Goal: Participate in discussion: Engage in conversation with other users on a specific topic

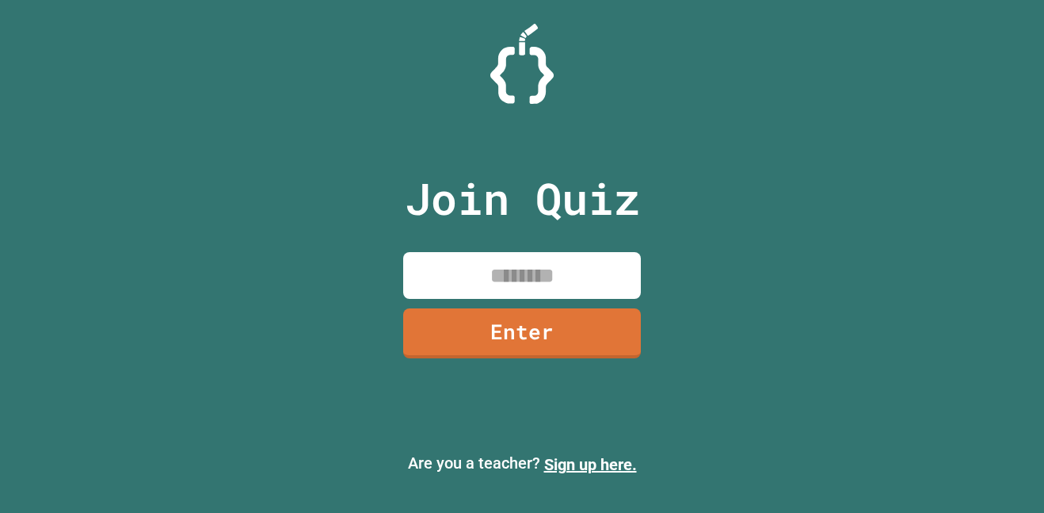
click at [536, 295] on input at bounding box center [522, 275] width 238 height 47
type input "********"
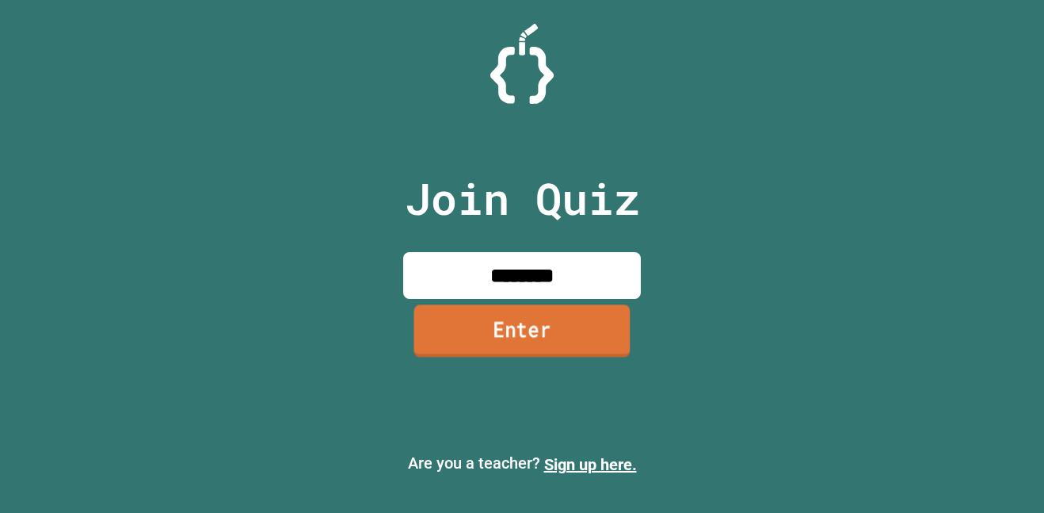
click at [553, 312] on link "Enter" at bounding box center [522, 330] width 216 height 52
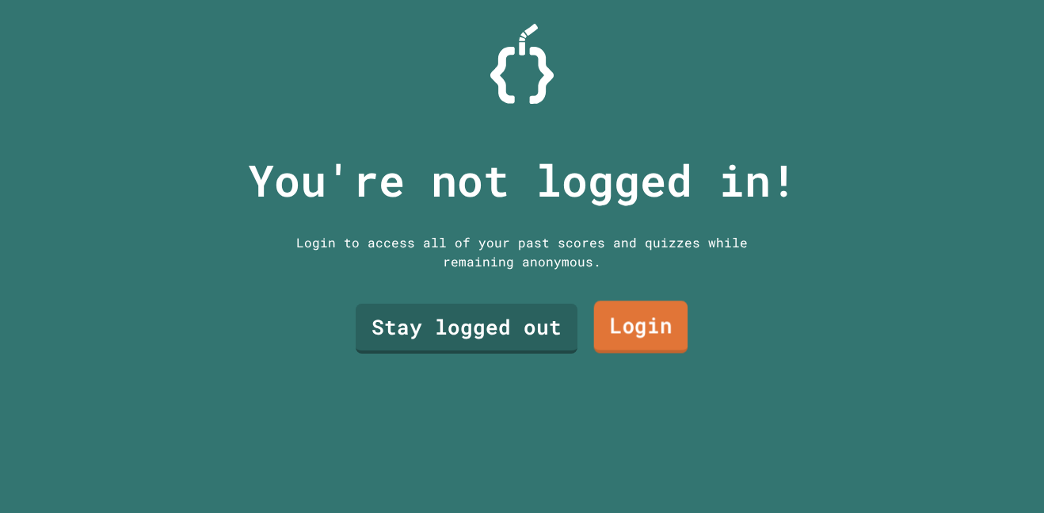
click at [607, 326] on link "Login" at bounding box center [641, 327] width 94 height 52
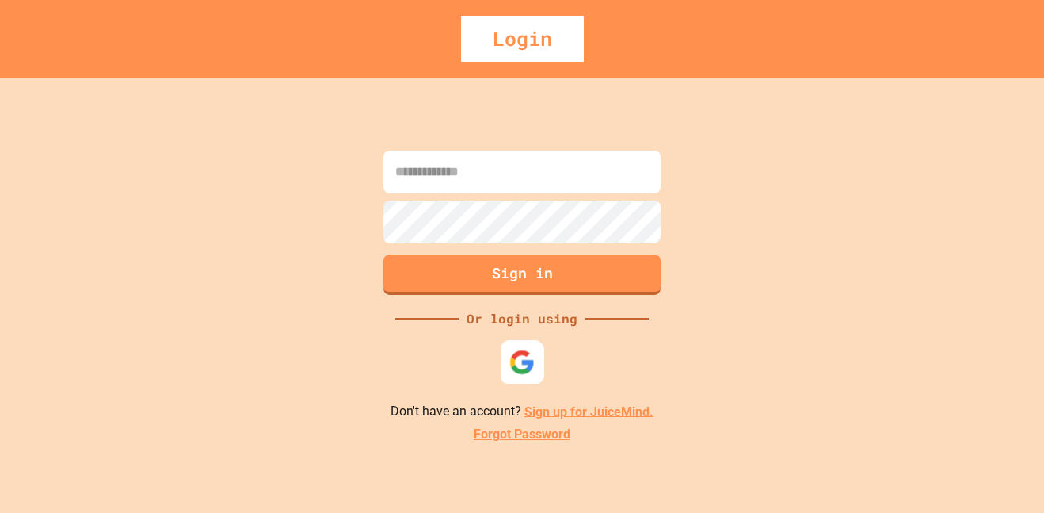
click at [532, 346] on div at bounding box center [523, 362] width 44 height 44
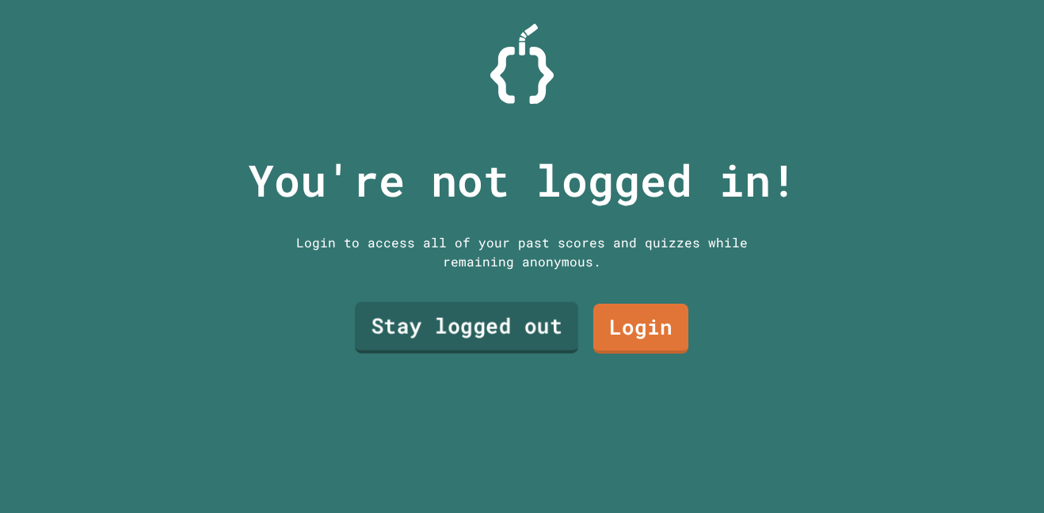
click at [535, 337] on link "Stay logged out" at bounding box center [466, 327] width 223 height 51
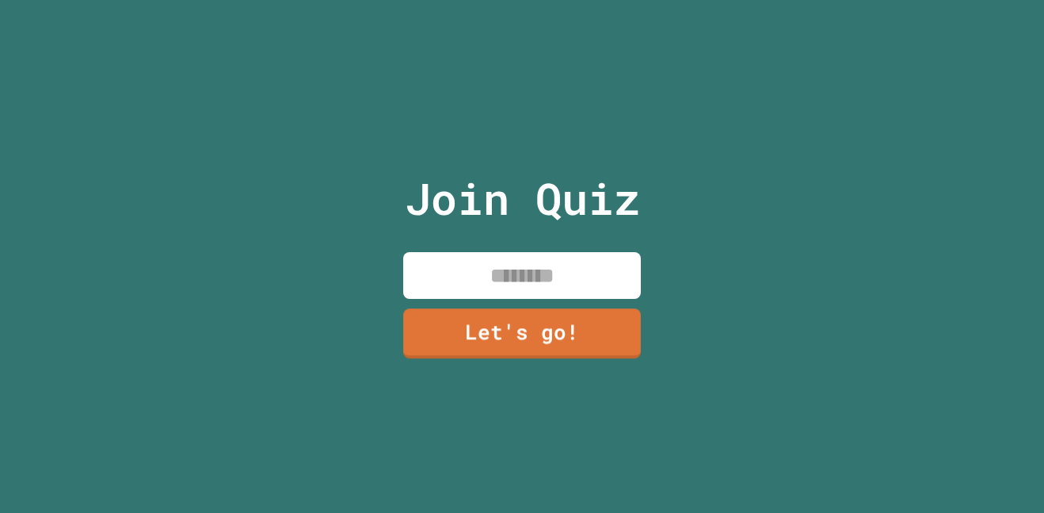
click at [539, 278] on input at bounding box center [522, 275] width 238 height 47
type input "*"
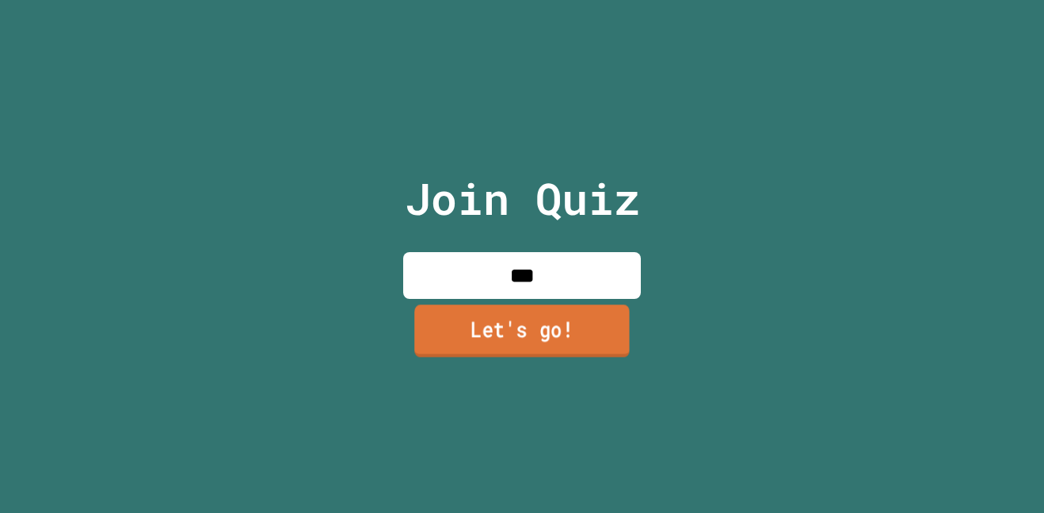
type input "***"
click at [541, 333] on link "Let's go!" at bounding box center [522, 331] width 234 height 52
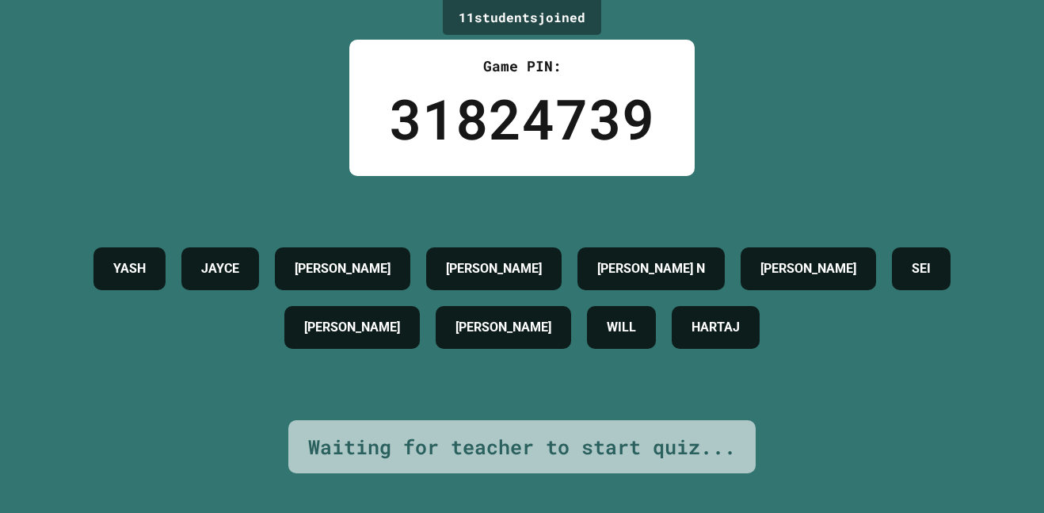
click at [559, 442] on div "Waiting for teacher to start quiz..." at bounding box center [522, 447] width 428 height 30
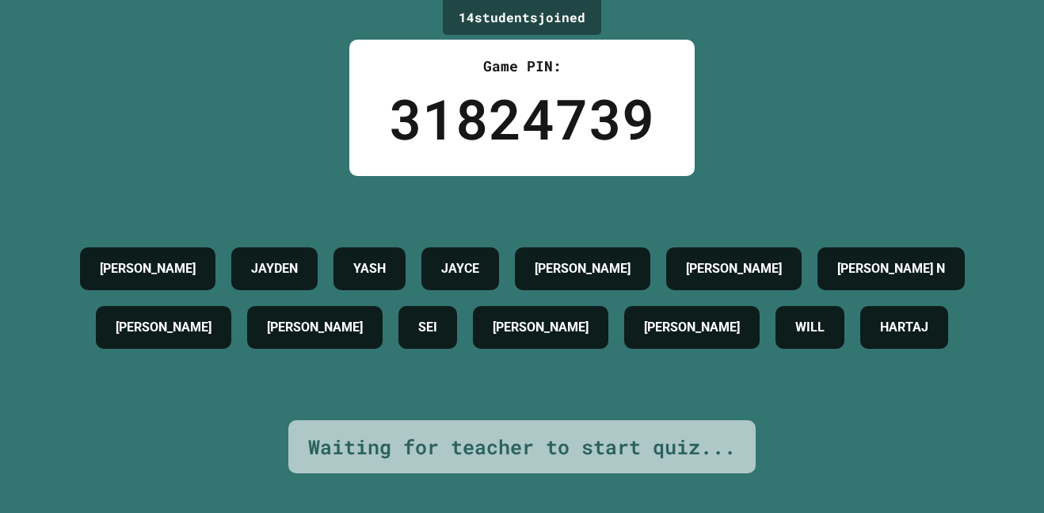
click at [539, 453] on div "Waiting for teacher to start quiz..." at bounding box center [522, 447] width 428 height 30
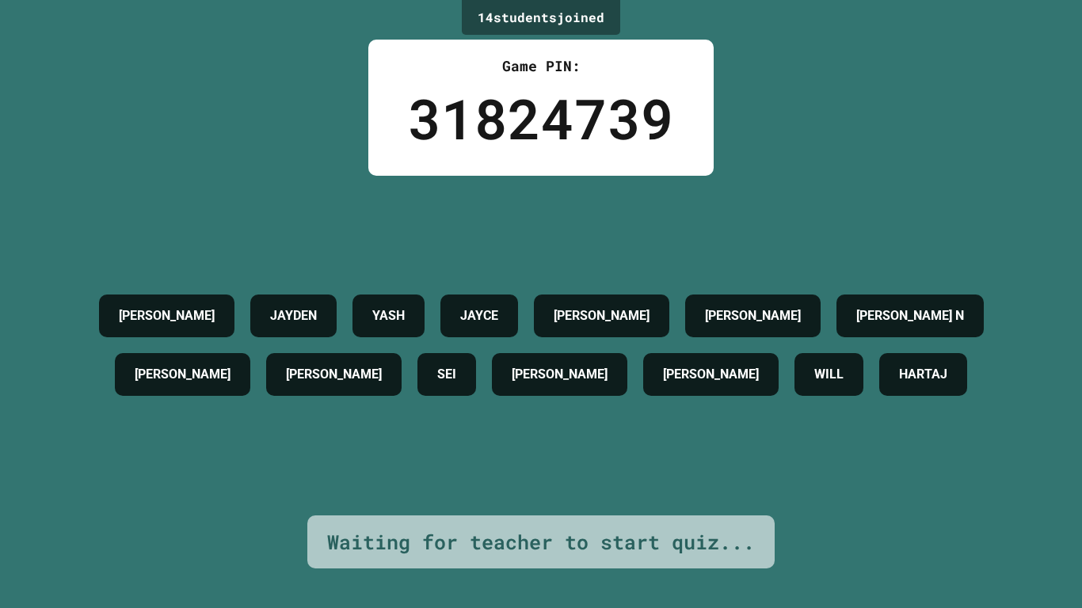
click at [577, 512] on div "Waiting for teacher to start quiz..." at bounding box center [541, 543] width 428 height 30
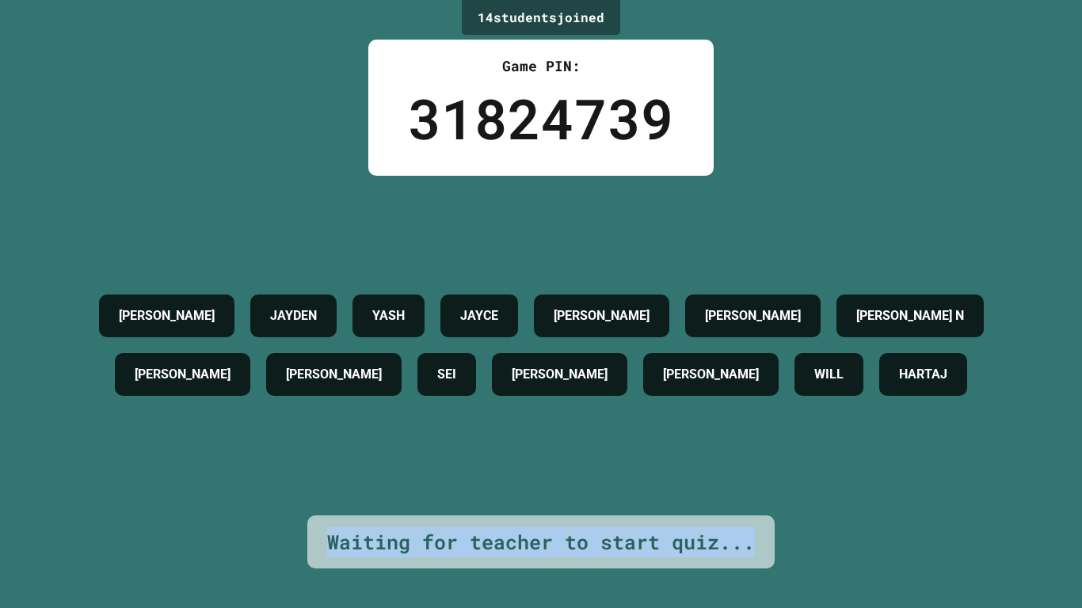
click at [577, 512] on div "Waiting for teacher to start quiz..." at bounding box center [541, 543] width 428 height 30
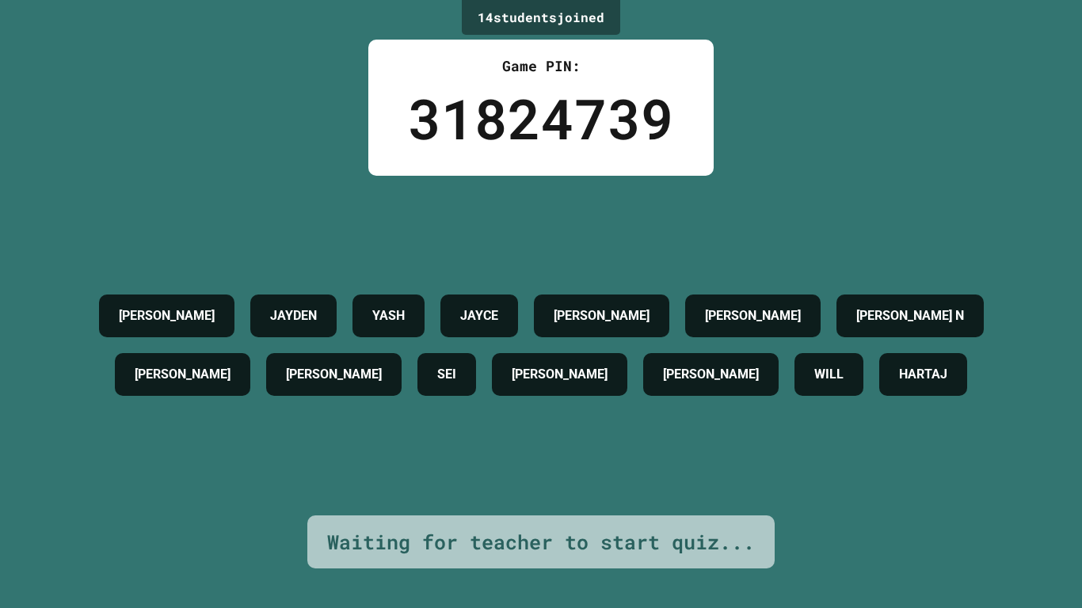
click at [610, 509] on div "[PERSON_NAME] YASH [PERSON_NAME] [PERSON_NAME] [PERSON_NAME] [PERSON_NAME] H SE…" at bounding box center [541, 346] width 1003 height 340
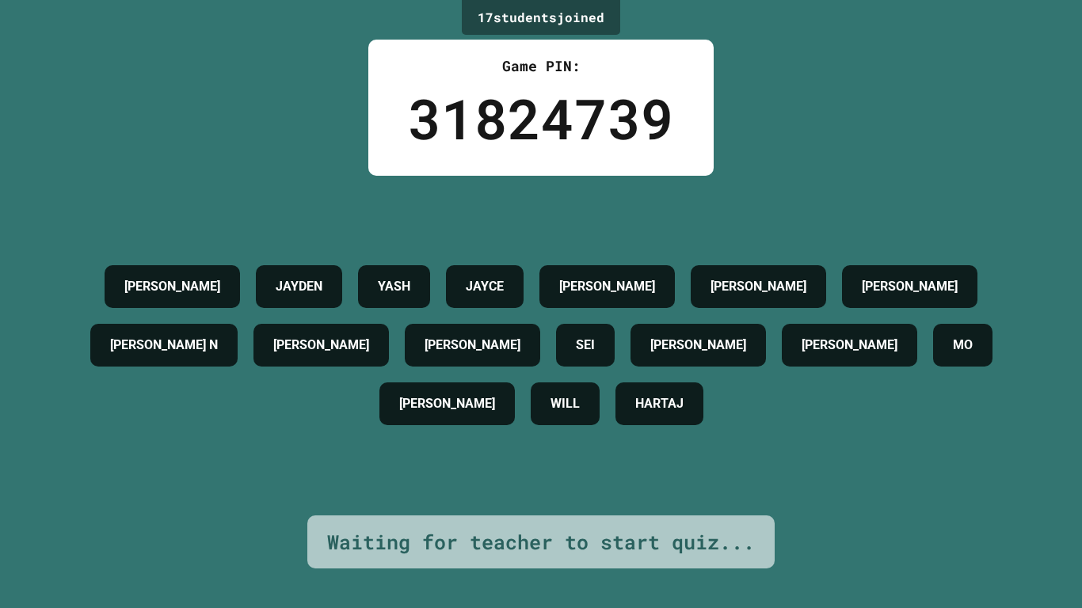
click at [627, 512] on div "Waiting for teacher to start quiz..." at bounding box center [541, 543] width 428 height 30
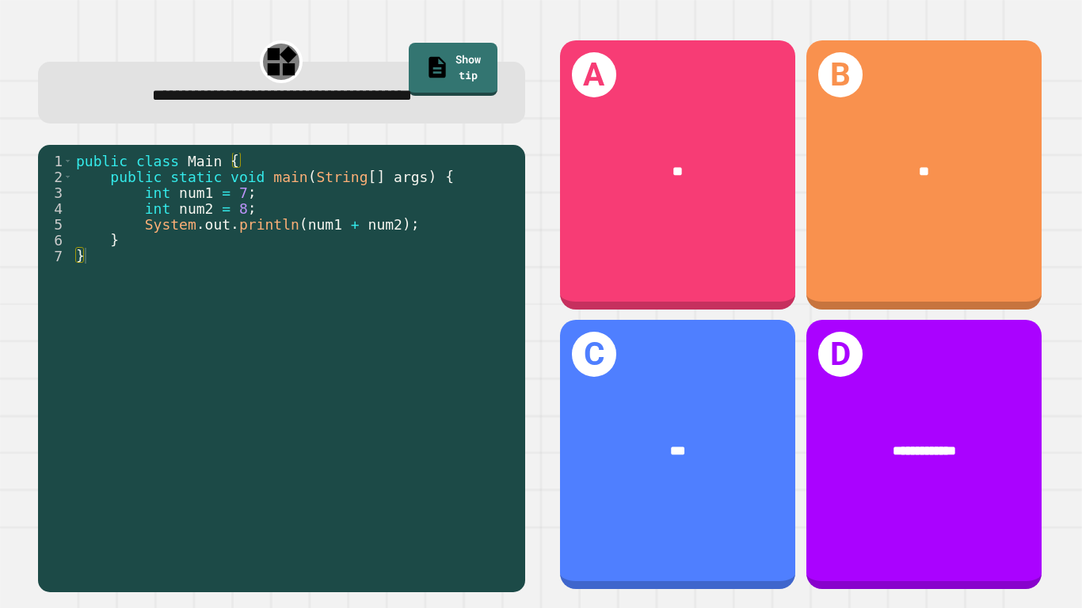
click at [437, 399] on div "public class Main { public static void main ( String [ ] args ) { int num1 = 7 …" at bounding box center [295, 375] width 444 height 444
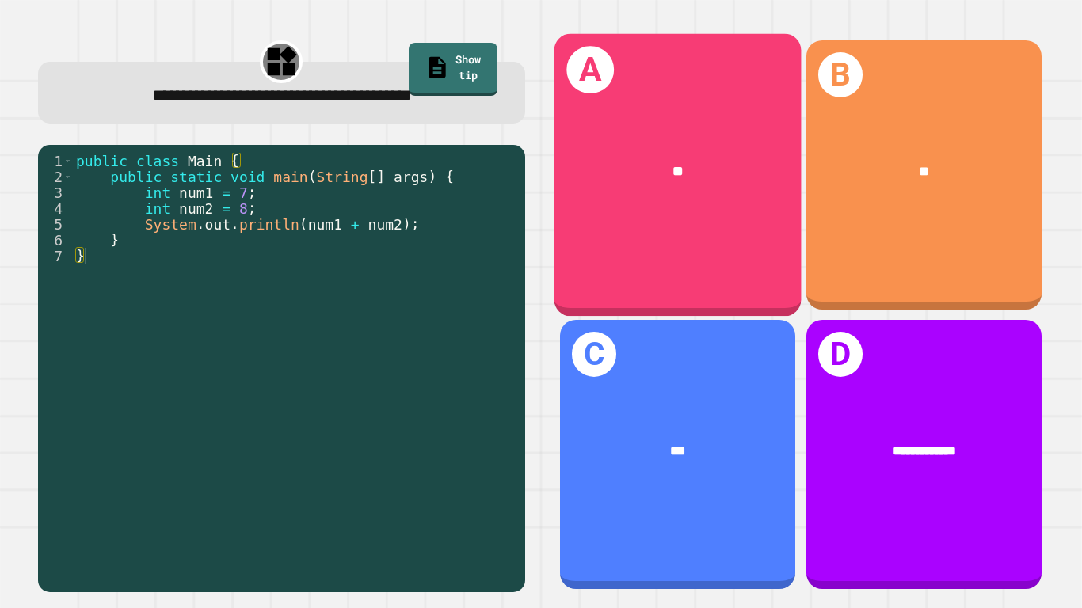
click at [722, 217] on div "A **" at bounding box center [677, 174] width 247 height 283
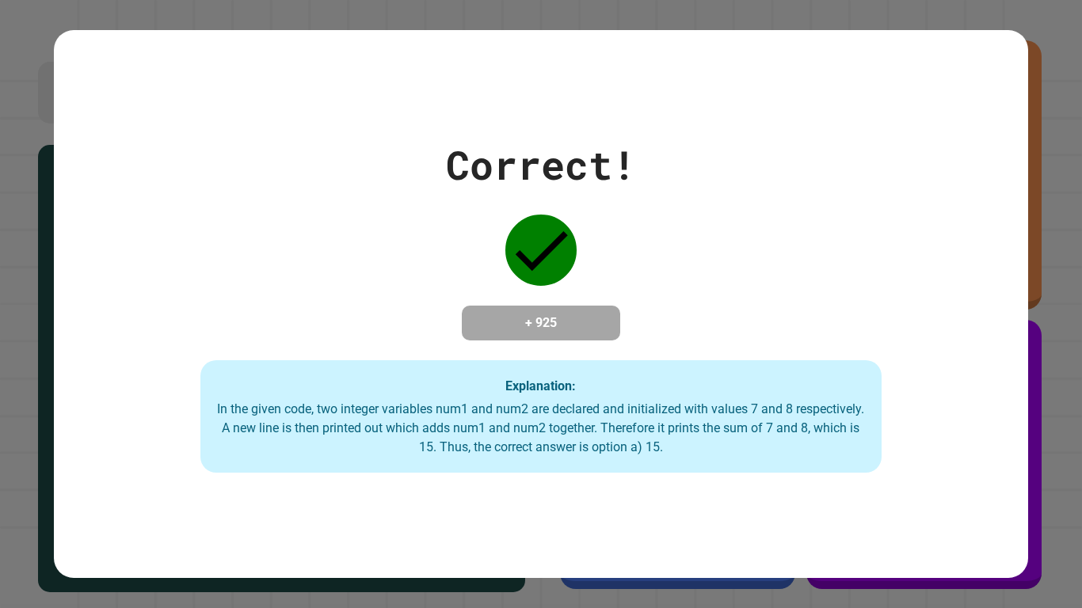
click at [722, 217] on div "Correct! + 925 Explanation: In the given code, two integer variables num1 and n…" at bounding box center [541, 303] width 974 height 337
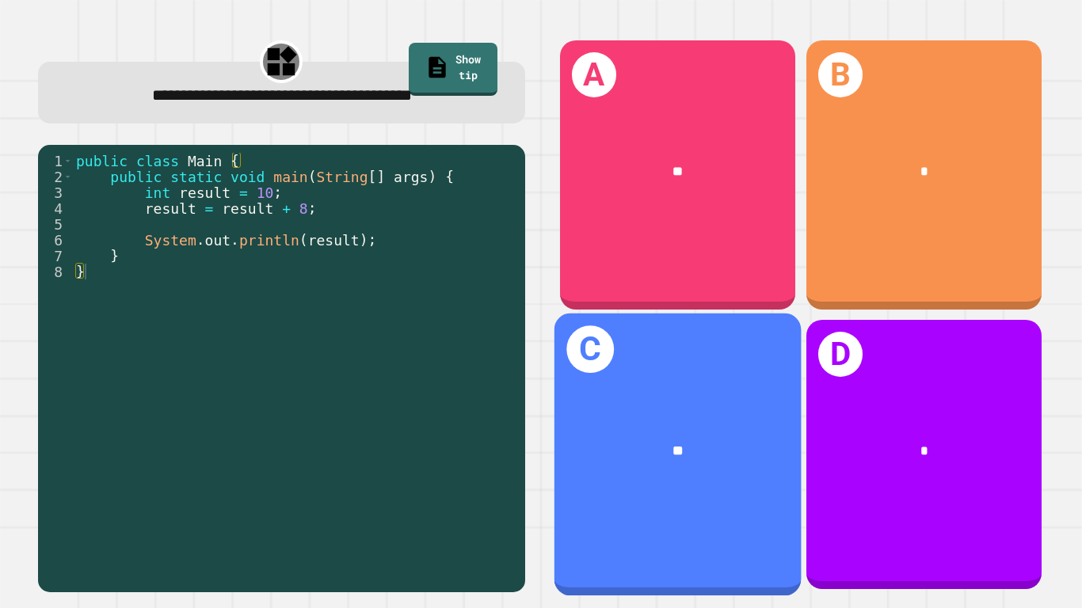
click at [722, 421] on div "**" at bounding box center [677, 451] width 247 height 75
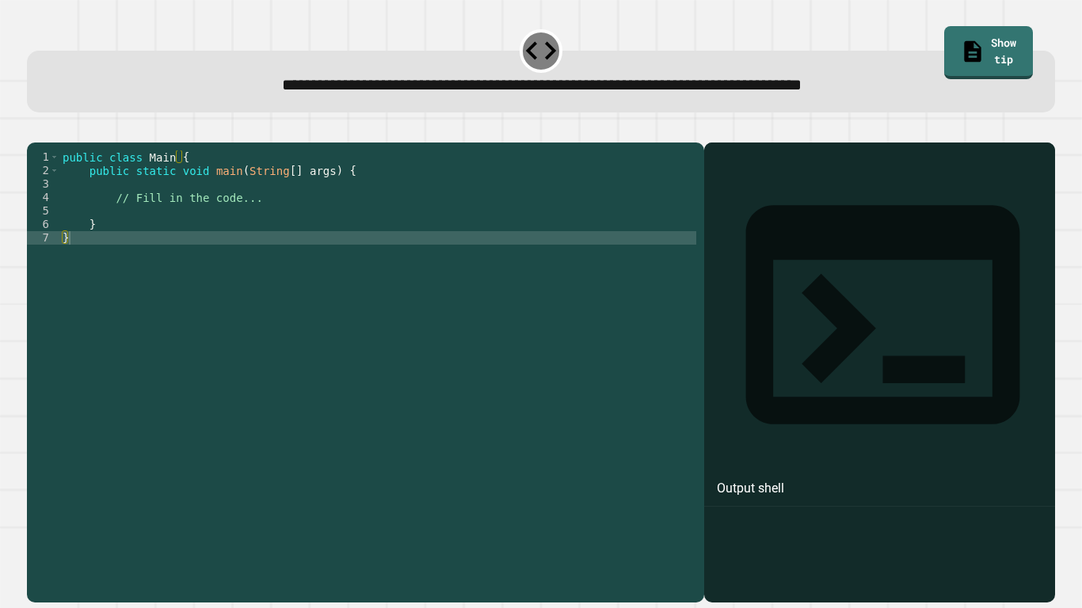
click at [133, 236] on div "public class Main { public static void main ( String [ ] args ) { // Fill in th…" at bounding box center [377, 366] width 637 height 431
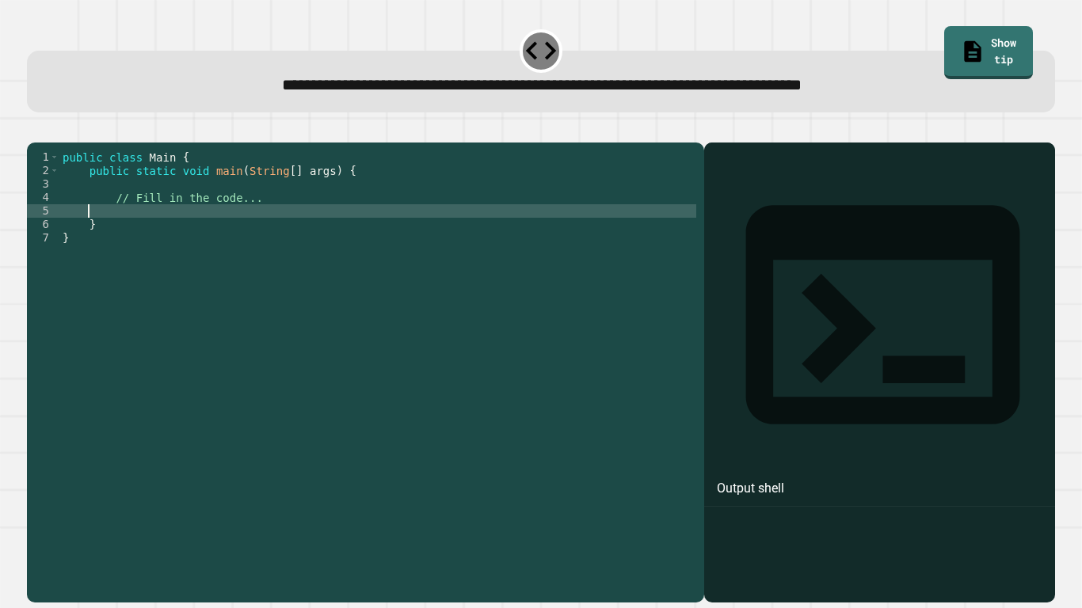
type textarea "*"
click at [35, 130] on icon "button" at bounding box center [35, 130] width 0 height 0
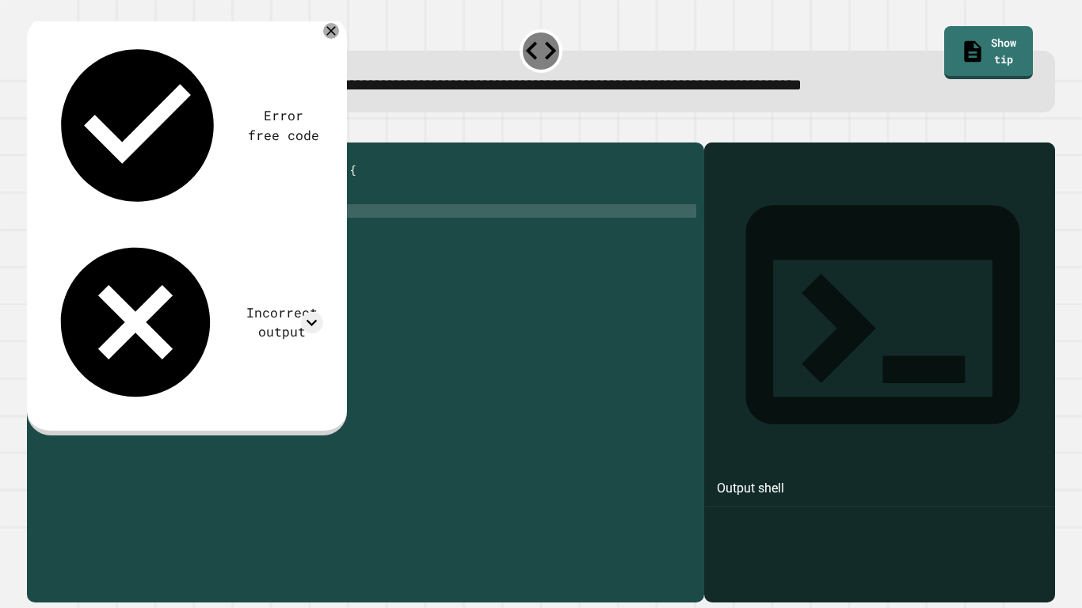
click at [274, 239] on div "public class Main { public static void main ( String [ ] args ) { // Fill in th…" at bounding box center [377, 366] width 637 height 431
click at [113, 238] on div "public class Main { public static void main ( String [ ] args ) { // Fill in th…" at bounding box center [377, 366] width 637 height 431
click at [329, 39] on div at bounding box center [331, 30] width 19 height 19
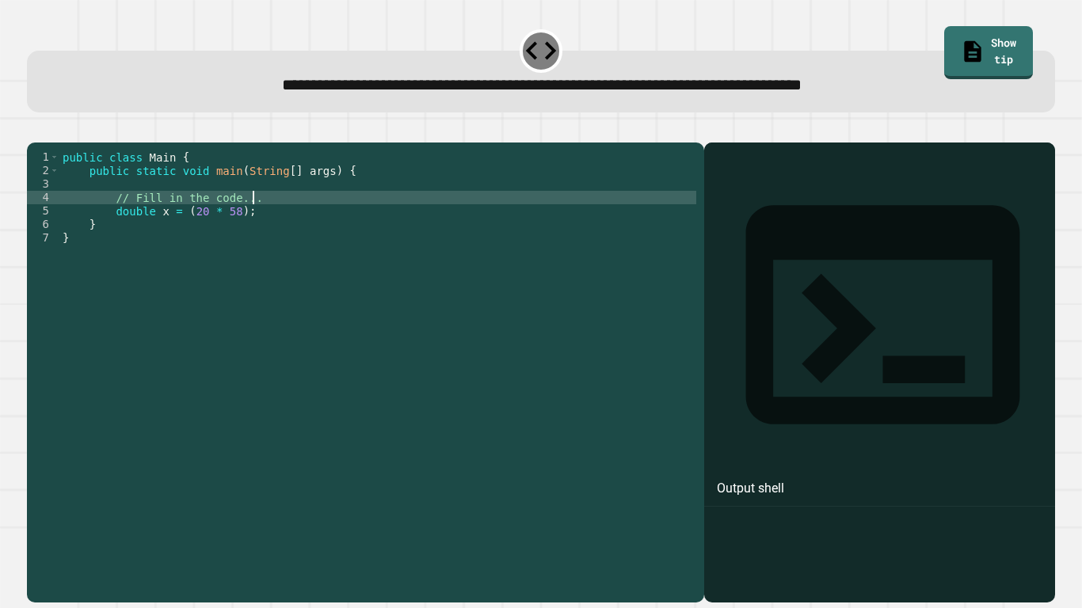
click at [332, 223] on div "public class Main { public static void main ( String [ ] args ) { // Fill in th…" at bounding box center [377, 366] width 637 height 431
type textarea "**********"
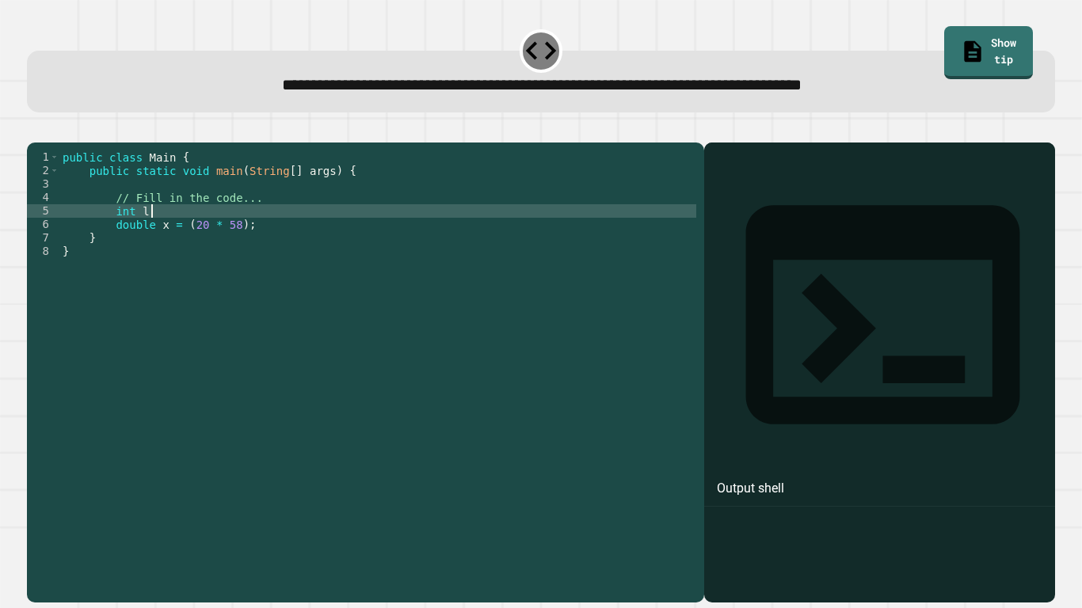
scroll to position [0, 12]
type textarea "**********"
click at [152, 263] on div "public class Main { public static void main ( String [ ] args ) { // Fill in th…" at bounding box center [377, 366] width 637 height 431
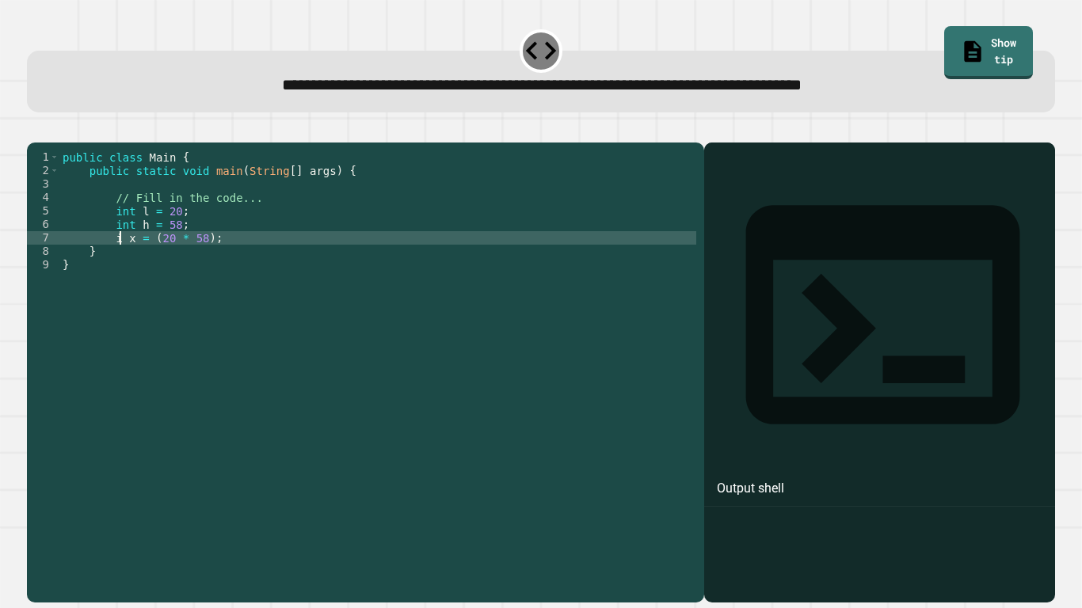
scroll to position [0, 10]
click at [35, 130] on icon "button" at bounding box center [35, 130] width 0 height 0
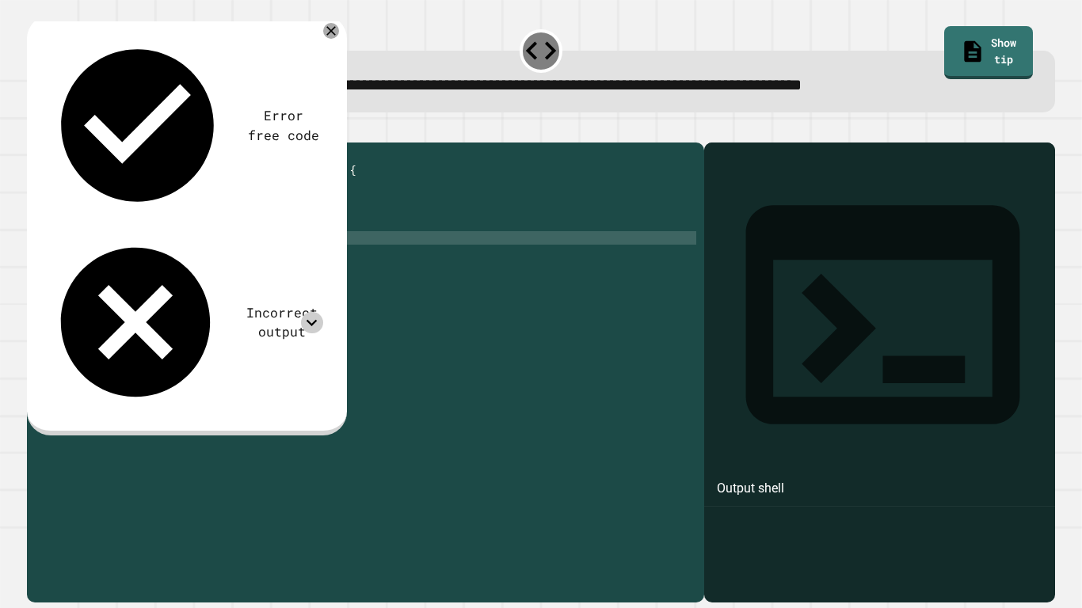
click at [321, 312] on icon at bounding box center [311, 322] width 21 height 21
click at [320, 233] on div "Incorrect output" at bounding box center [184, 322] width 277 height 179
click at [316, 312] on icon at bounding box center [311, 322] width 21 height 21
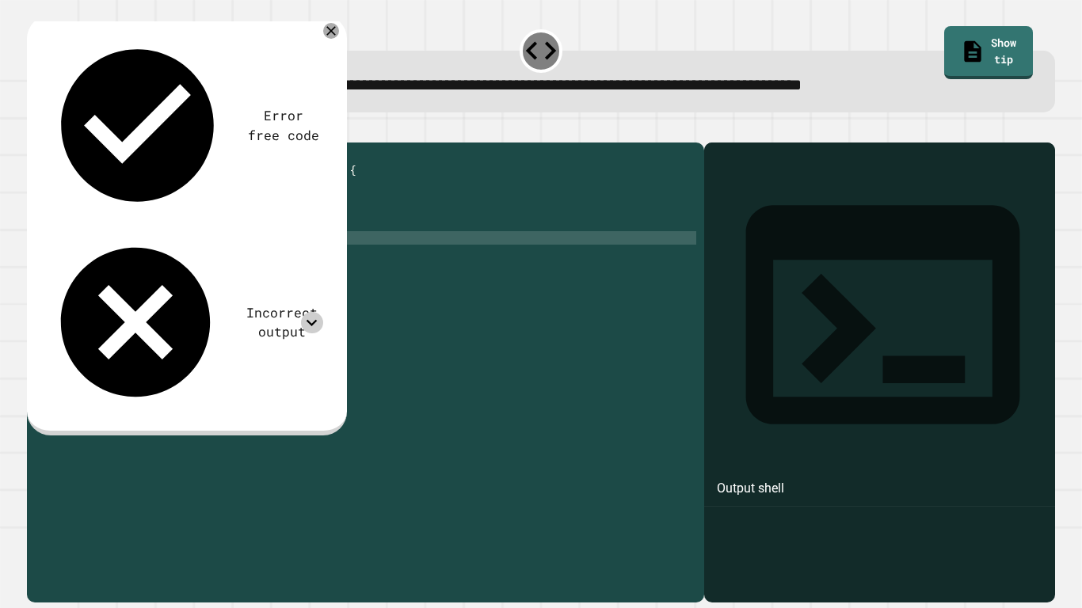
click at [269, 256] on div "public class Main { public static void main ( String [ ] args ) { // Fill in th…" at bounding box center [377, 366] width 637 height 431
drag, startPoint x: 269, startPoint y: 256, endPoint x: 137, endPoint y: 259, distance: 131.5
click at [137, 259] on div "public class Main { public static void main ( String [ ] args ) { // Fill in th…" at bounding box center [377, 366] width 637 height 431
type textarea "*"
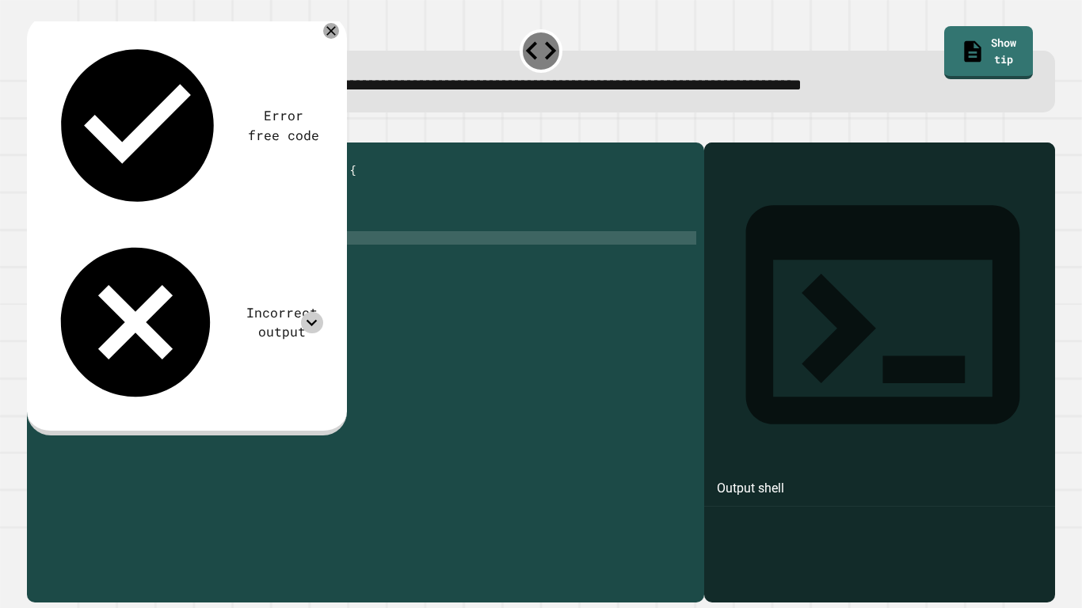
scroll to position [0, 6]
type textarea "*"
click at [227, 241] on div "public class Main { public static void main ( String [ ] args ) { // Fill in th…" at bounding box center [377, 366] width 637 height 431
type textarea "**********"
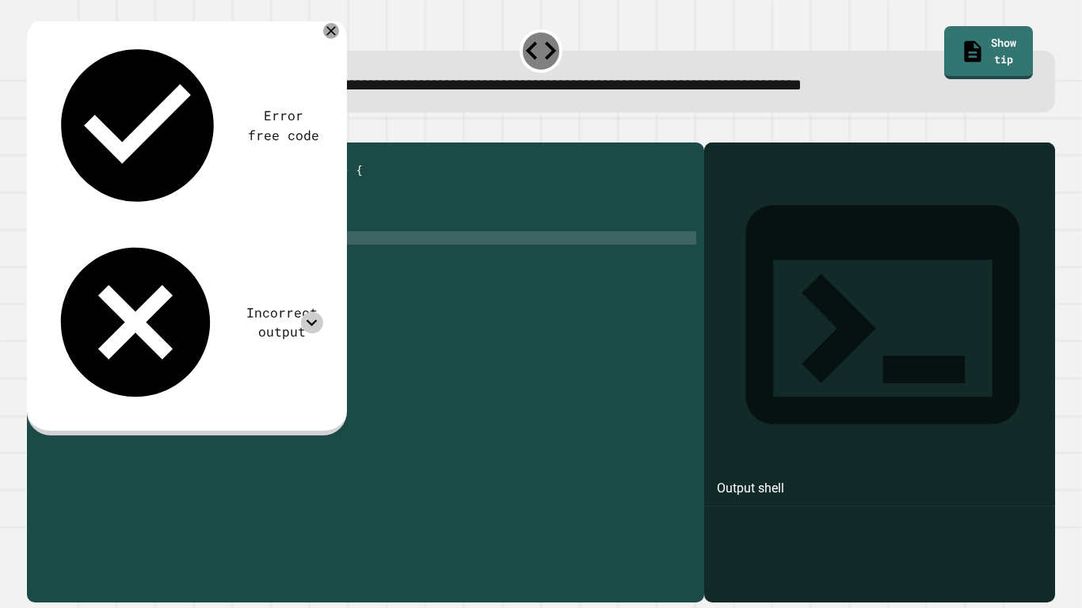
click at [258, 283] on div "public class Main { public static void main ( String [ ] args ) { // Fill in th…" at bounding box center [381, 366] width 631 height 431
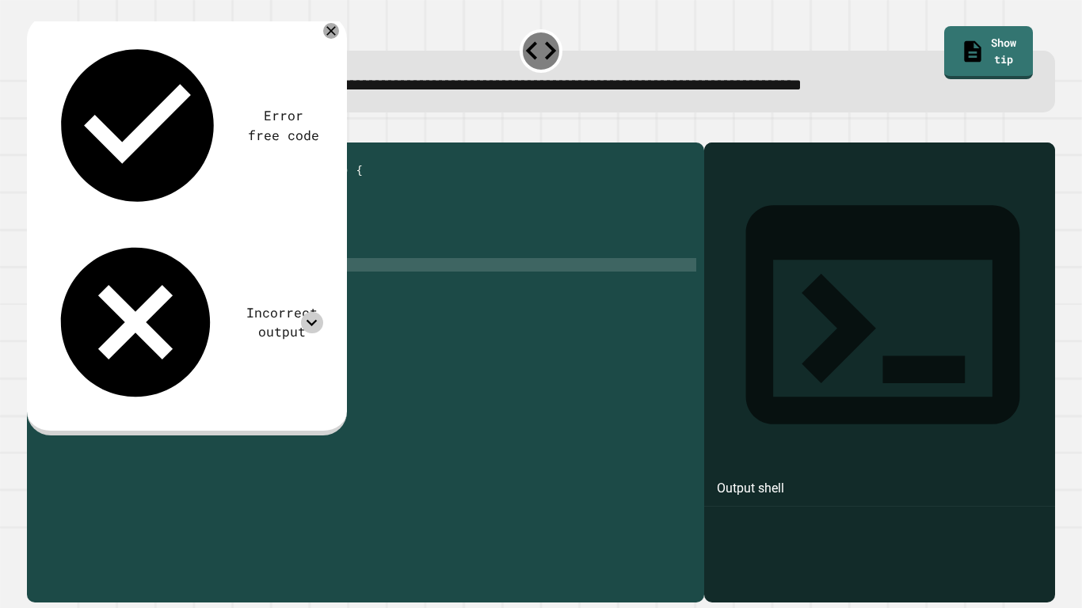
scroll to position [0, 3]
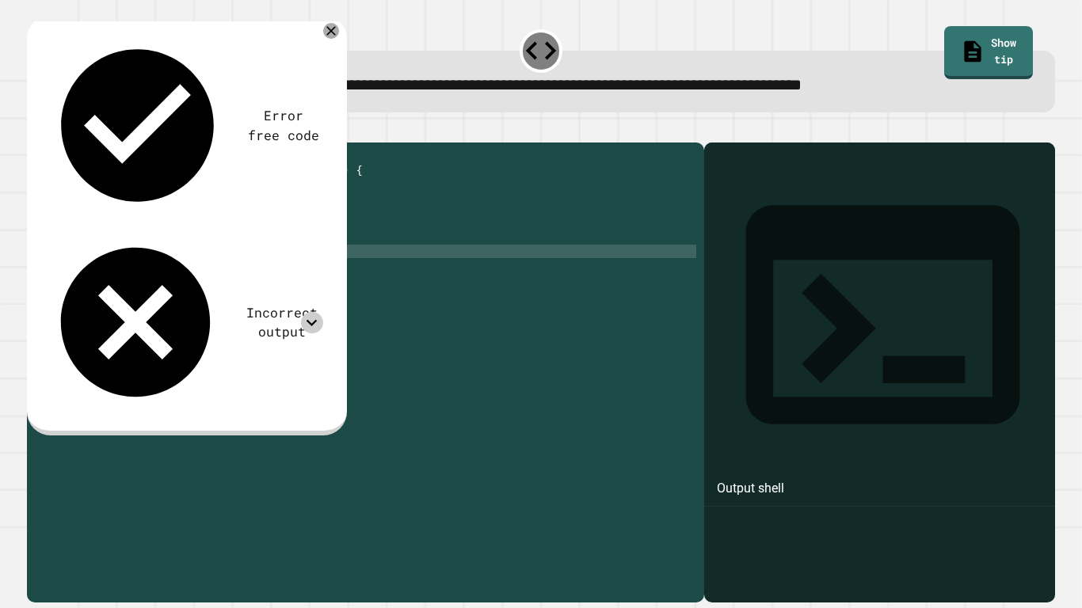
click at [256, 273] on div "public class Main { public static void main ( String [ ] args ) { // Fill in th…" at bounding box center [381, 366] width 631 height 431
type textarea "**********"
click at [35, 130] on icon "button" at bounding box center [35, 130] width 0 height 0
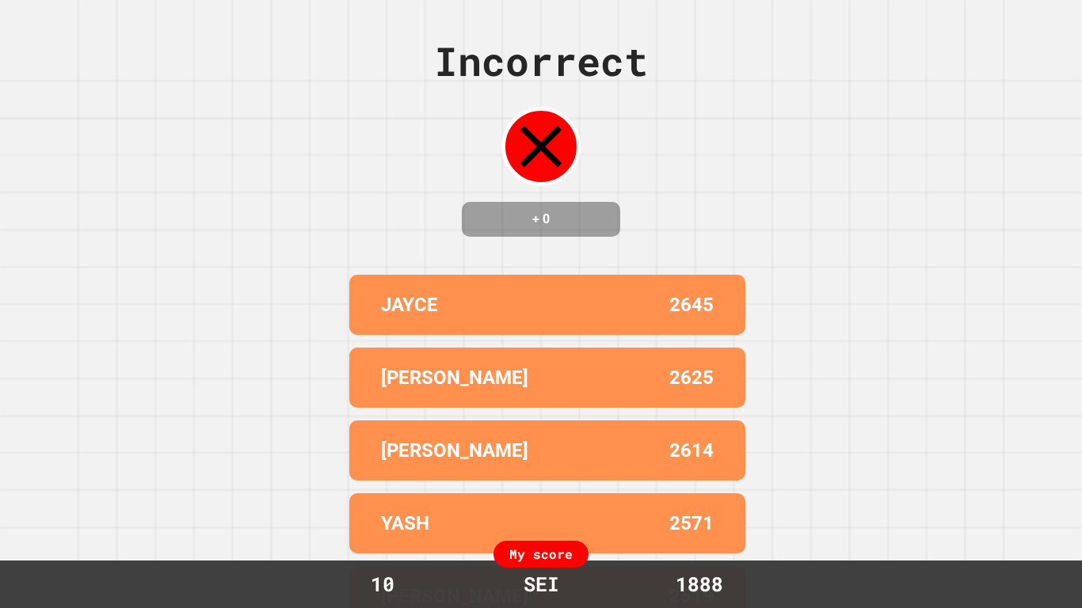
scroll to position [0, 0]
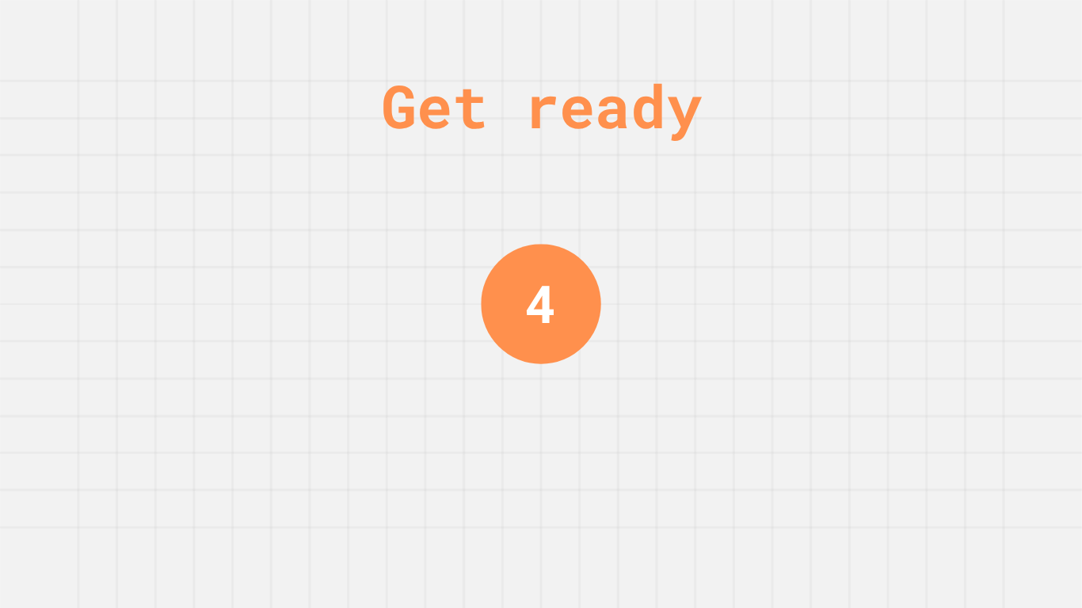
click at [570, 337] on div "4" at bounding box center [541, 304] width 120 height 120
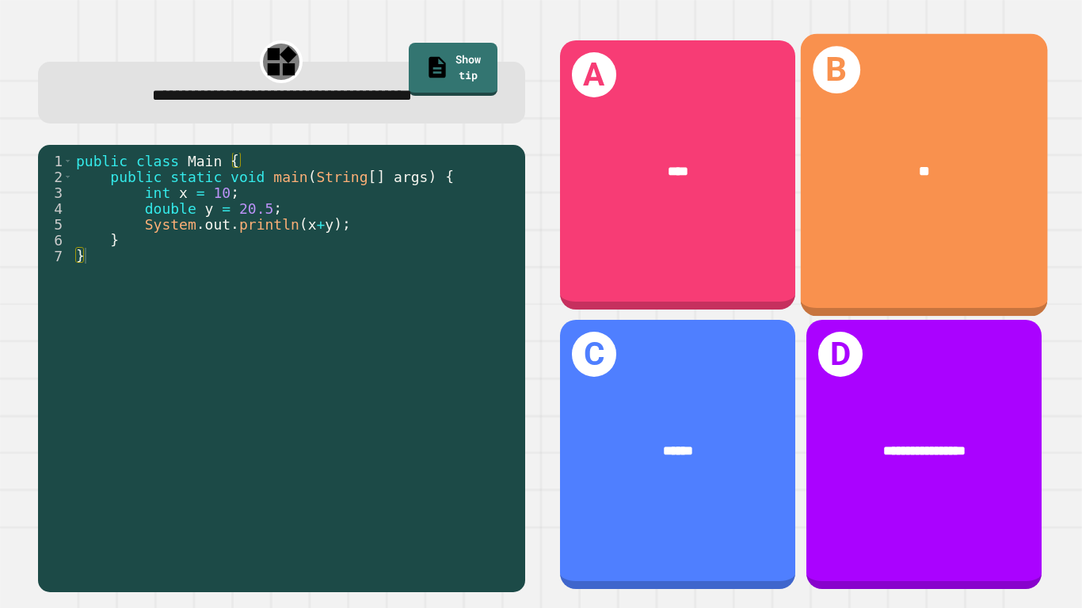
click at [742, 156] on div "****" at bounding box center [677, 171] width 235 height 72
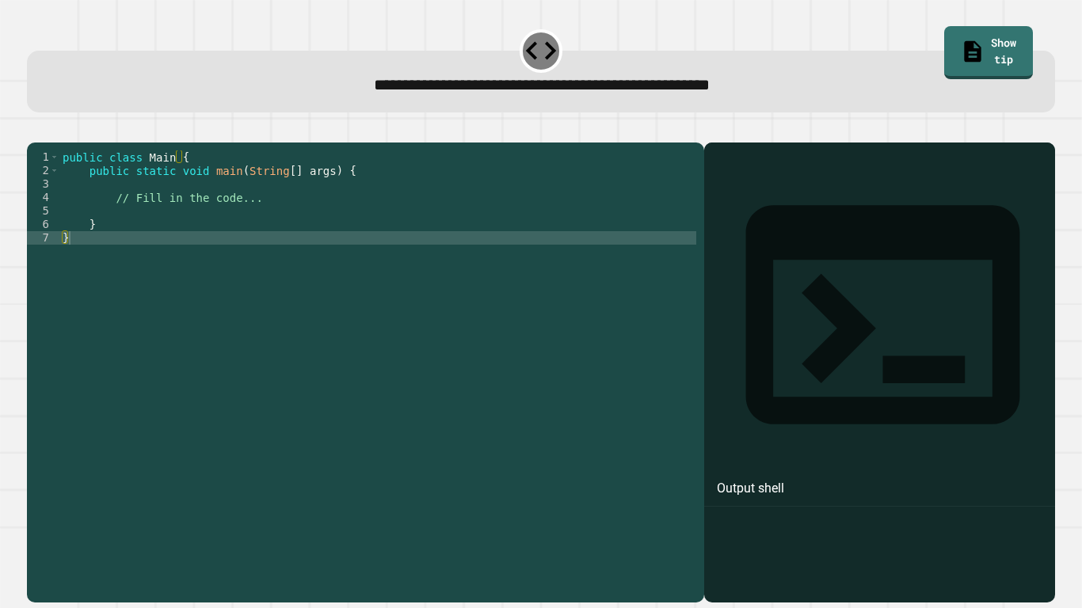
click at [231, 233] on div "public class Main { public static void main ( String [ ] args ) { // Fill in th…" at bounding box center [377, 366] width 637 height 431
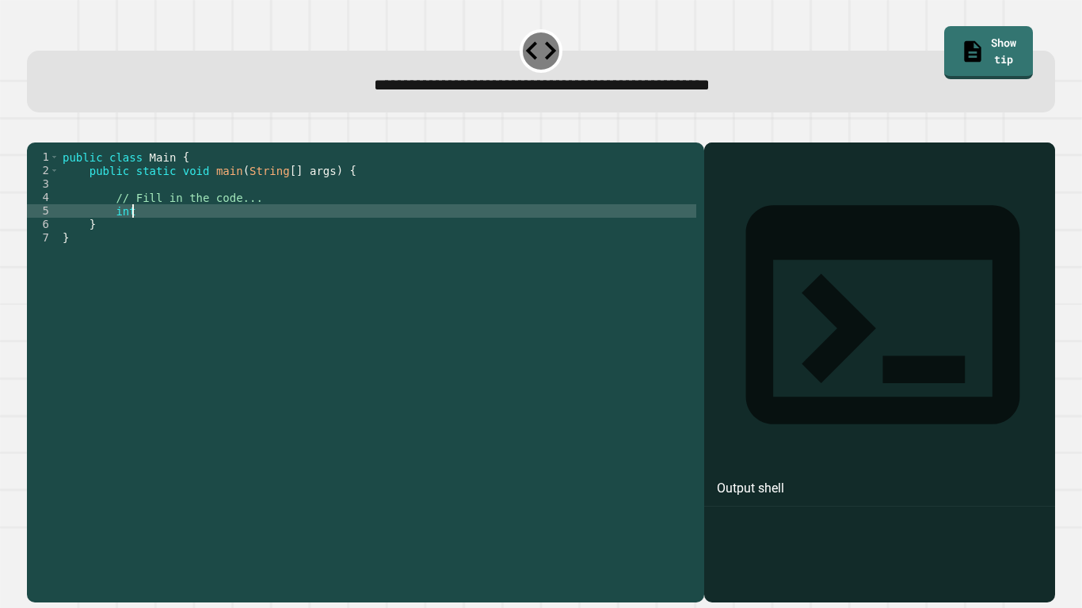
scroll to position [0, 9]
type textarea "*"
click at [60, 127] on div at bounding box center [541, 133] width 1028 height 19
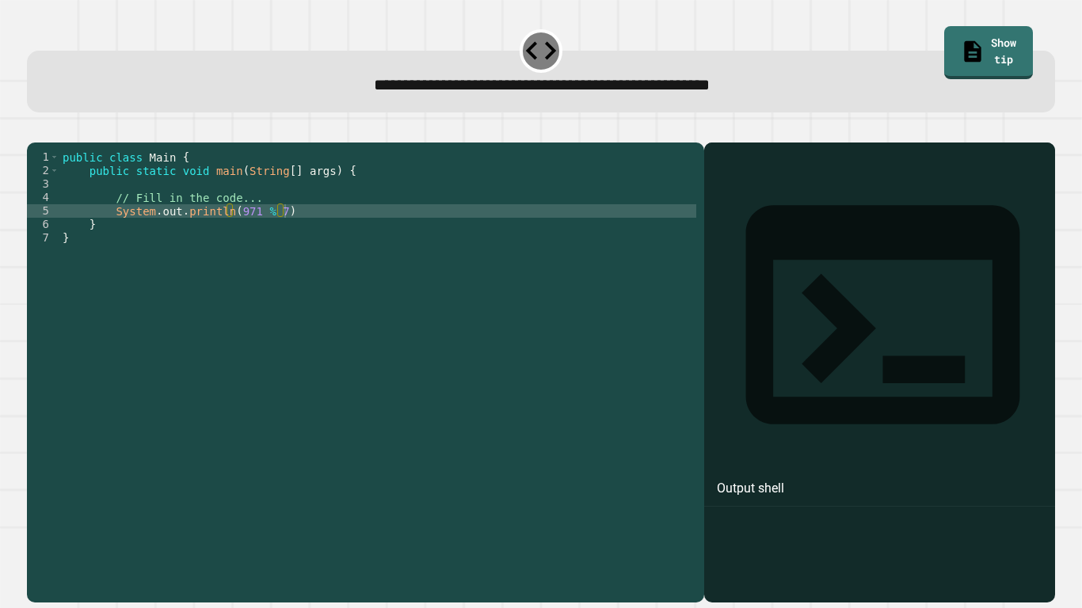
click at [35, 130] on icon "button" at bounding box center [35, 130] width 0 height 0
click at [58, 132] on div at bounding box center [541, 133] width 1028 height 19
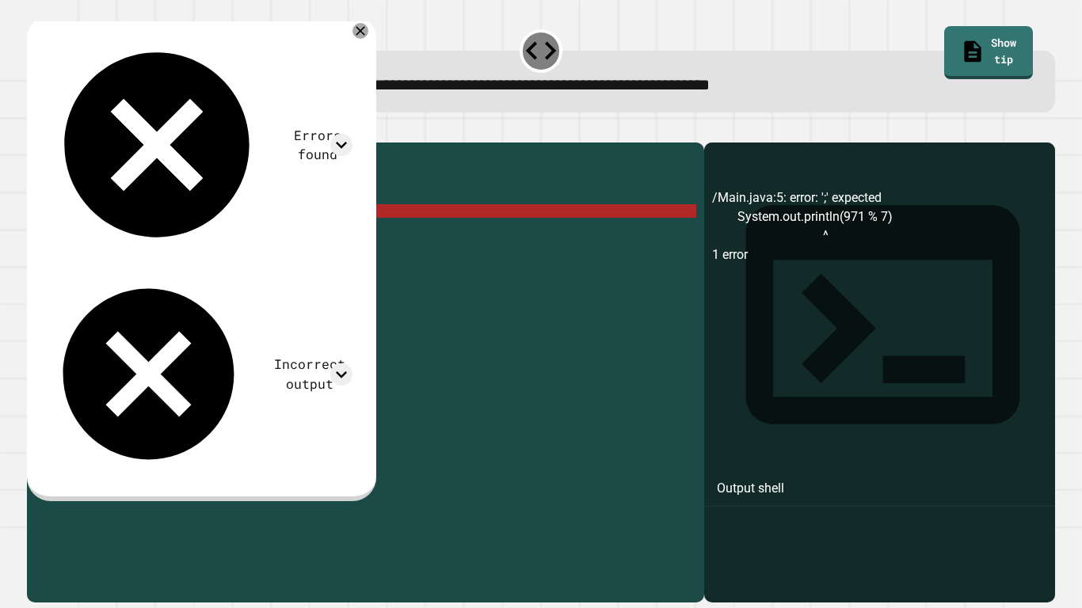
click at [222, 232] on div "public class Main { public static void main ( String [ ] args ) { // Fill in th…" at bounding box center [377, 366] width 637 height 431
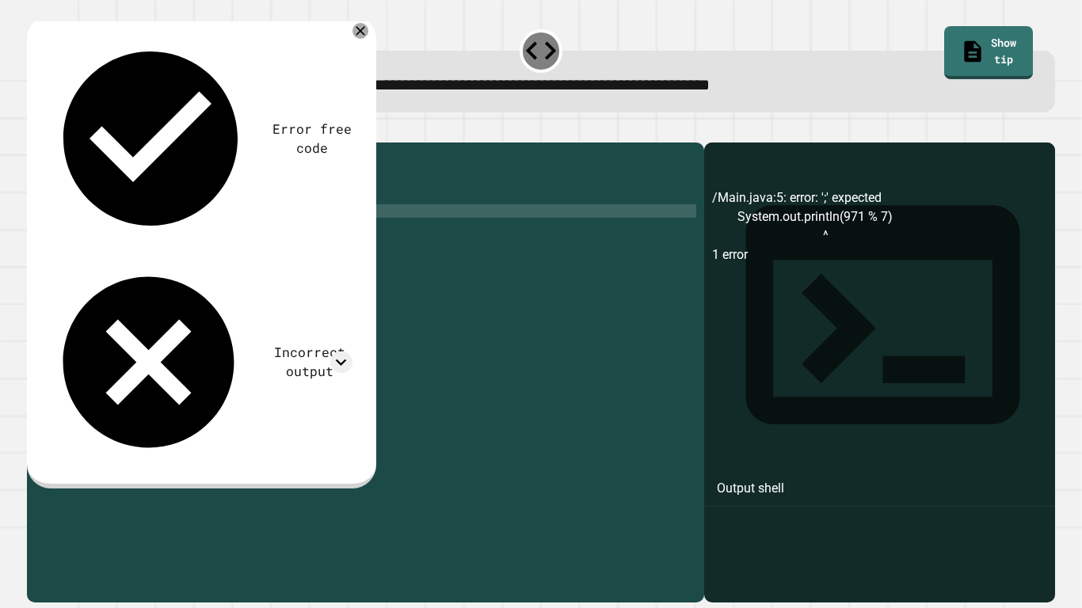
scroll to position [0, 21]
click at [35, 130] on button "button" at bounding box center [35, 130] width 0 height 0
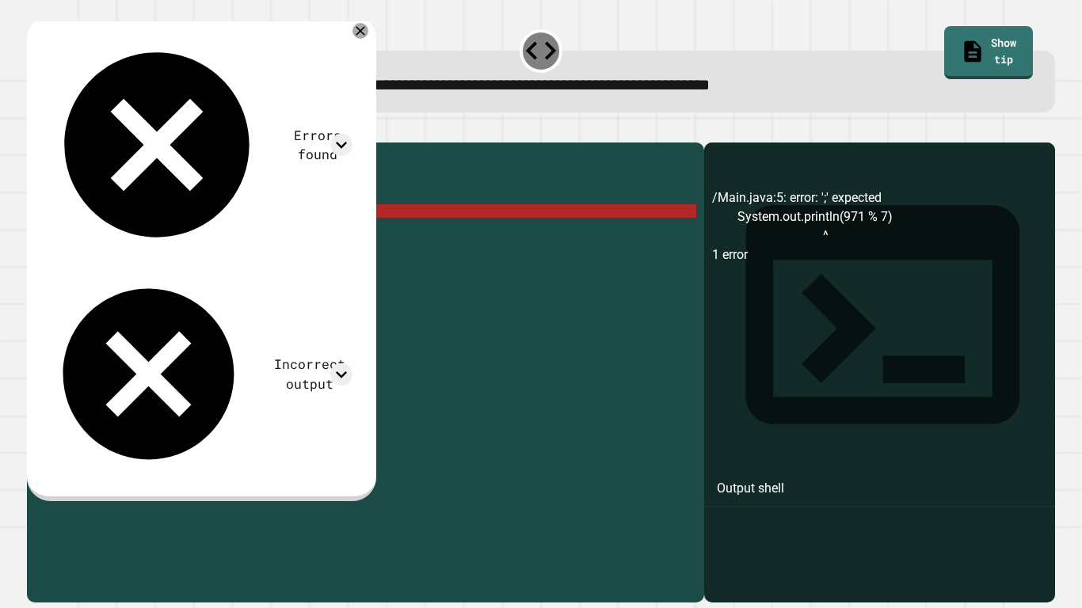
click at [301, 238] on div "public class Main { public static void main ( String [ ] args ) { // Fill in th…" at bounding box center [377, 366] width 637 height 431
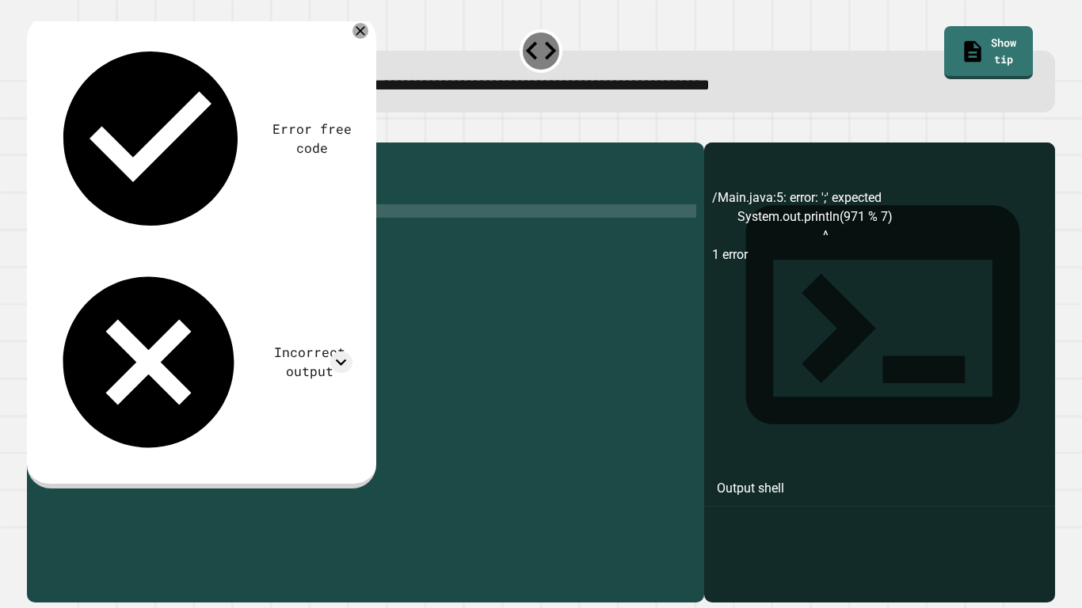
scroll to position [0, 28]
type textarea "**********"
click at [35, 130] on icon "button" at bounding box center [35, 130] width 0 height 0
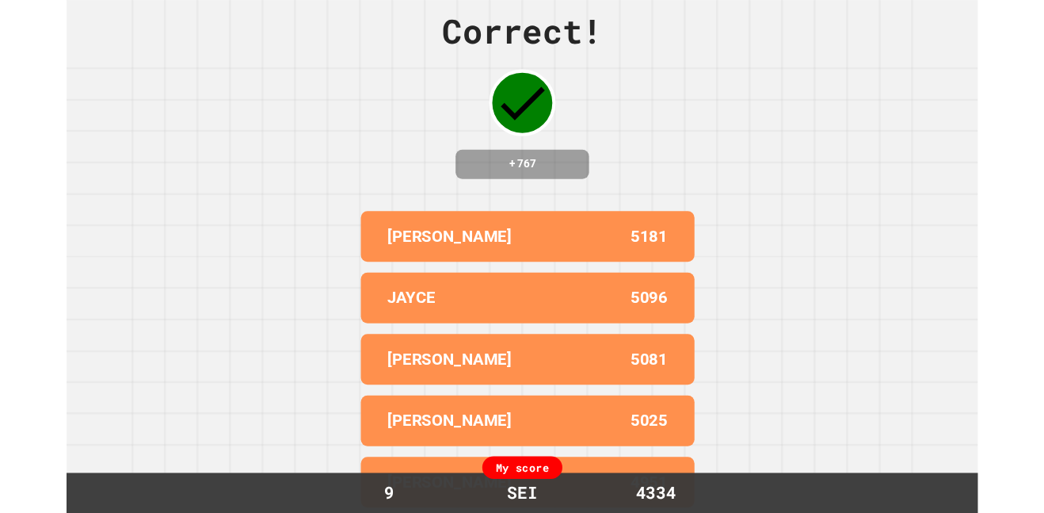
scroll to position [0, 0]
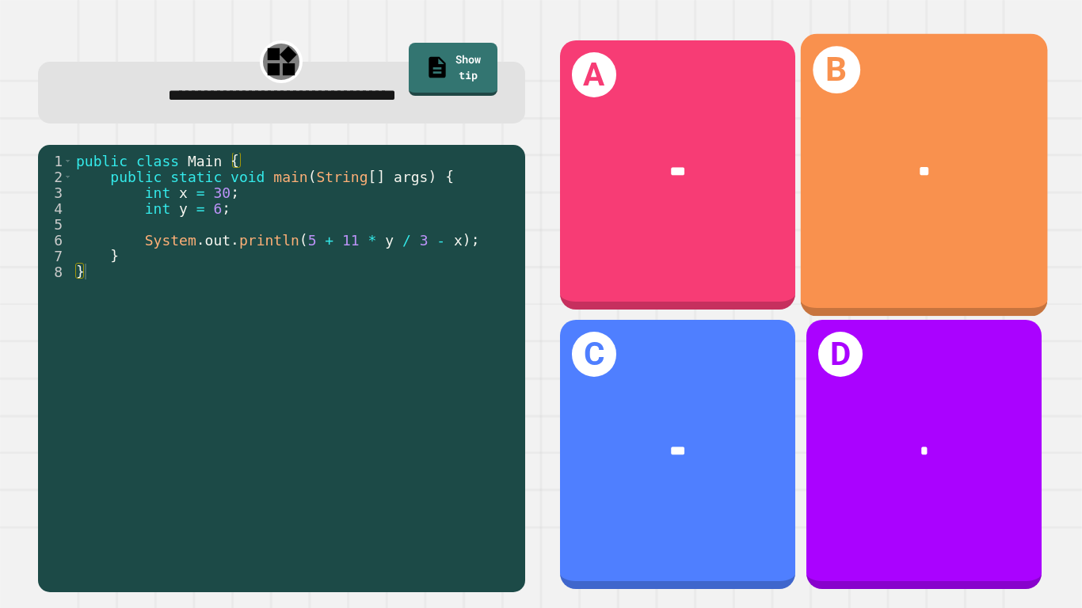
click at [854, 202] on div "**" at bounding box center [923, 170] width 247 height 75
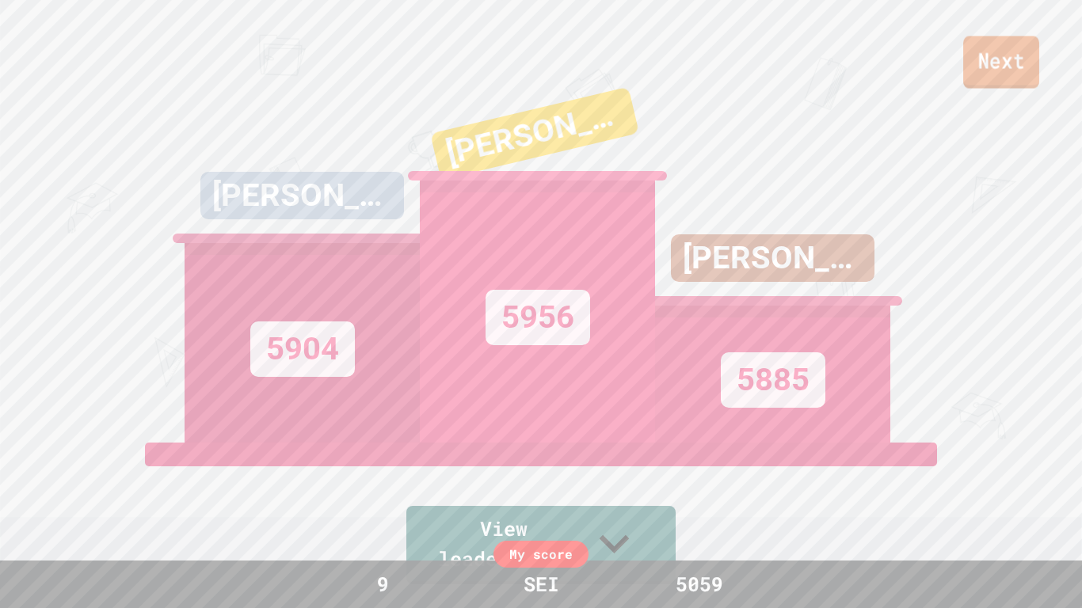
click at [994, 71] on link "Next" at bounding box center [1001, 62] width 76 height 52
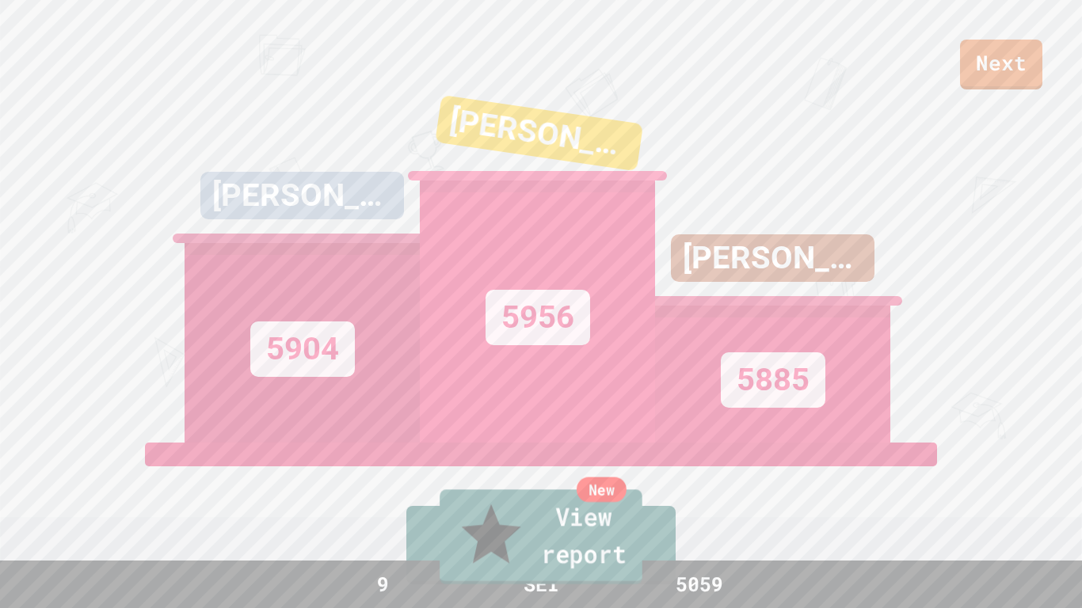
click at [566, 512] on link "New View report" at bounding box center [541, 537] width 203 height 95
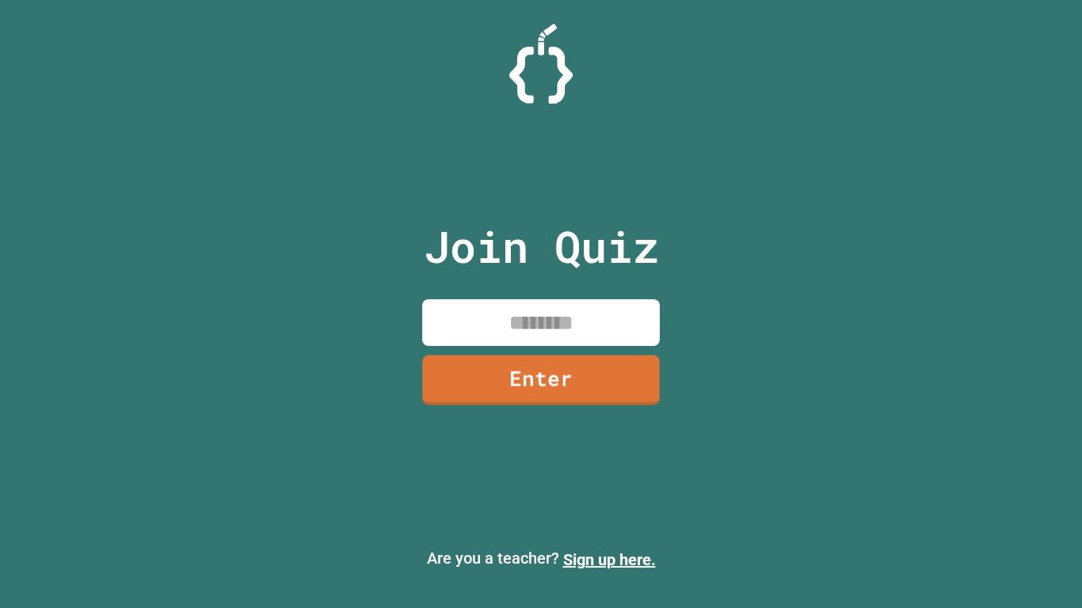
click at [553, 336] on input at bounding box center [541, 322] width 238 height 47
click at [544, 322] on input at bounding box center [541, 322] width 238 height 47
